Goal: Register for event/course

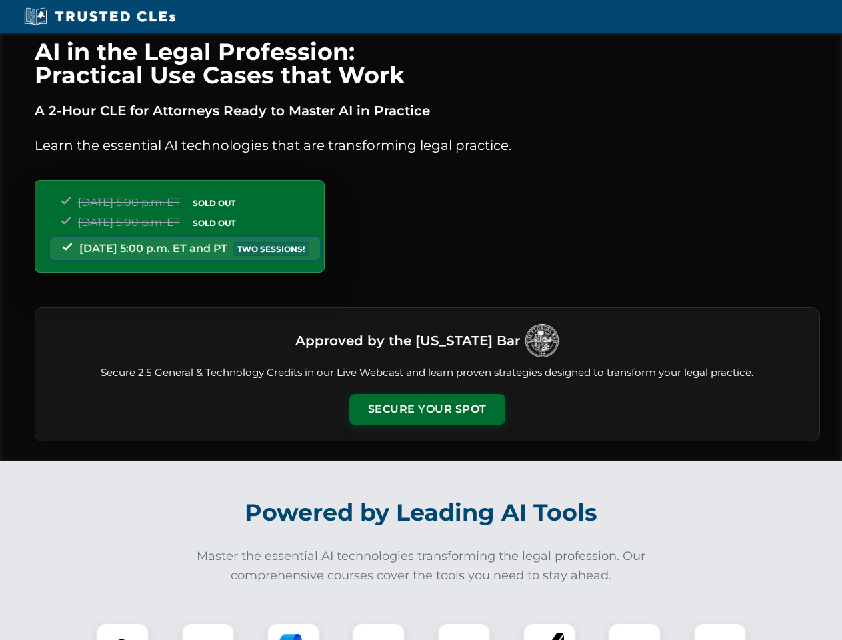
click at [426, 409] on button "Secure Your Spot" at bounding box center [427, 409] width 156 height 31
click at [123, 631] on img at bounding box center [122, 649] width 39 height 39
